Goal: Find specific page/section: Find specific page/section

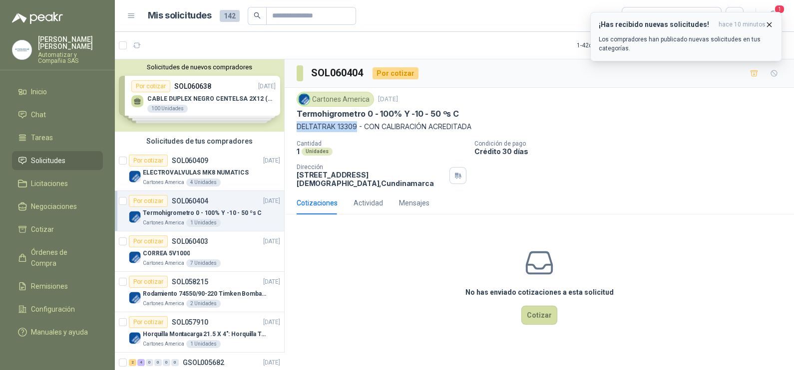
click at [772, 25] on icon "button" at bounding box center [769, 24] width 8 height 8
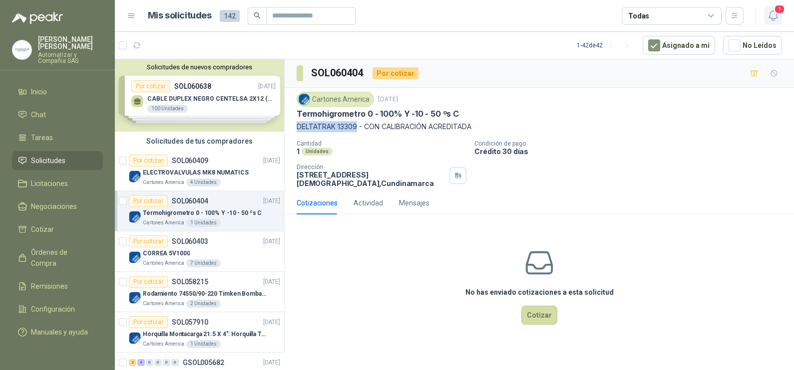
click at [779, 15] on button "1" at bounding box center [773, 16] width 18 height 18
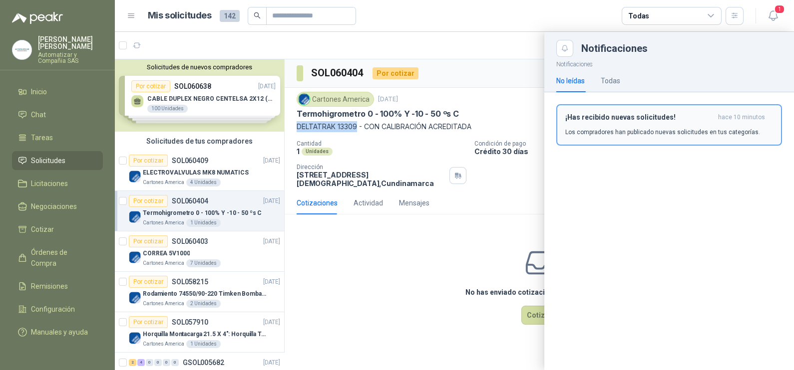
click at [652, 104] on button "¡Has recibido nuevas solicitudes! hace 10 minutos Los compradores han publicado…" at bounding box center [669, 124] width 226 height 41
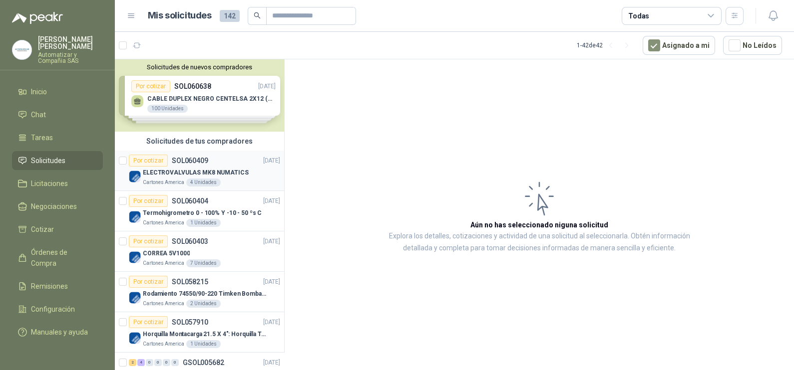
click at [202, 157] on p "SOL060409" at bounding box center [190, 160] width 36 height 7
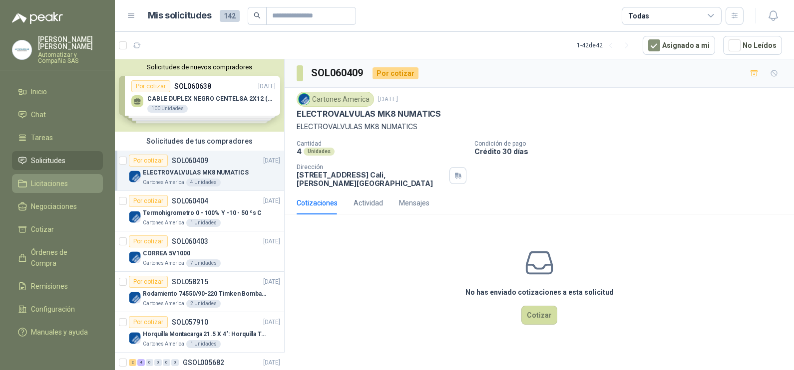
click at [45, 174] on link "Licitaciones" at bounding box center [57, 183] width 91 height 19
click at [54, 201] on span "Negociaciones" at bounding box center [54, 206] width 46 height 11
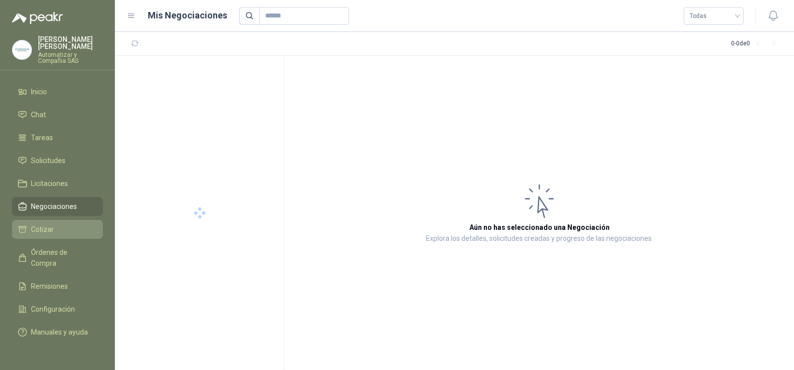
click at [54, 227] on li "Cotizar" at bounding box center [57, 229] width 79 height 11
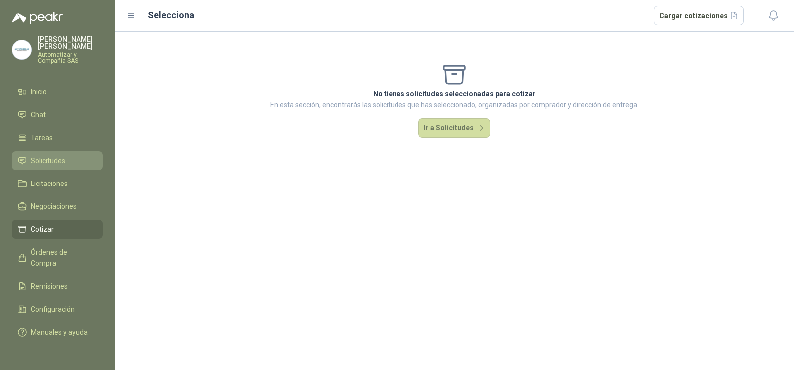
click at [52, 151] on link "Solicitudes" at bounding box center [57, 160] width 91 height 19
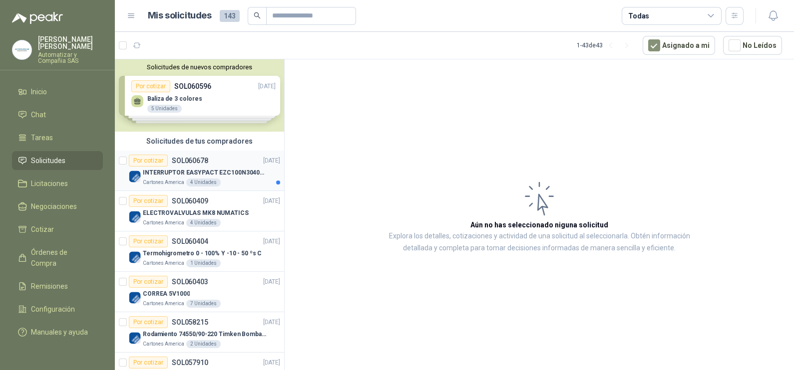
click at [222, 161] on div "Por cotizar SOL060678 [DATE]" at bounding box center [204, 161] width 151 height 12
